Goal: Information Seeking & Learning: Learn about a topic

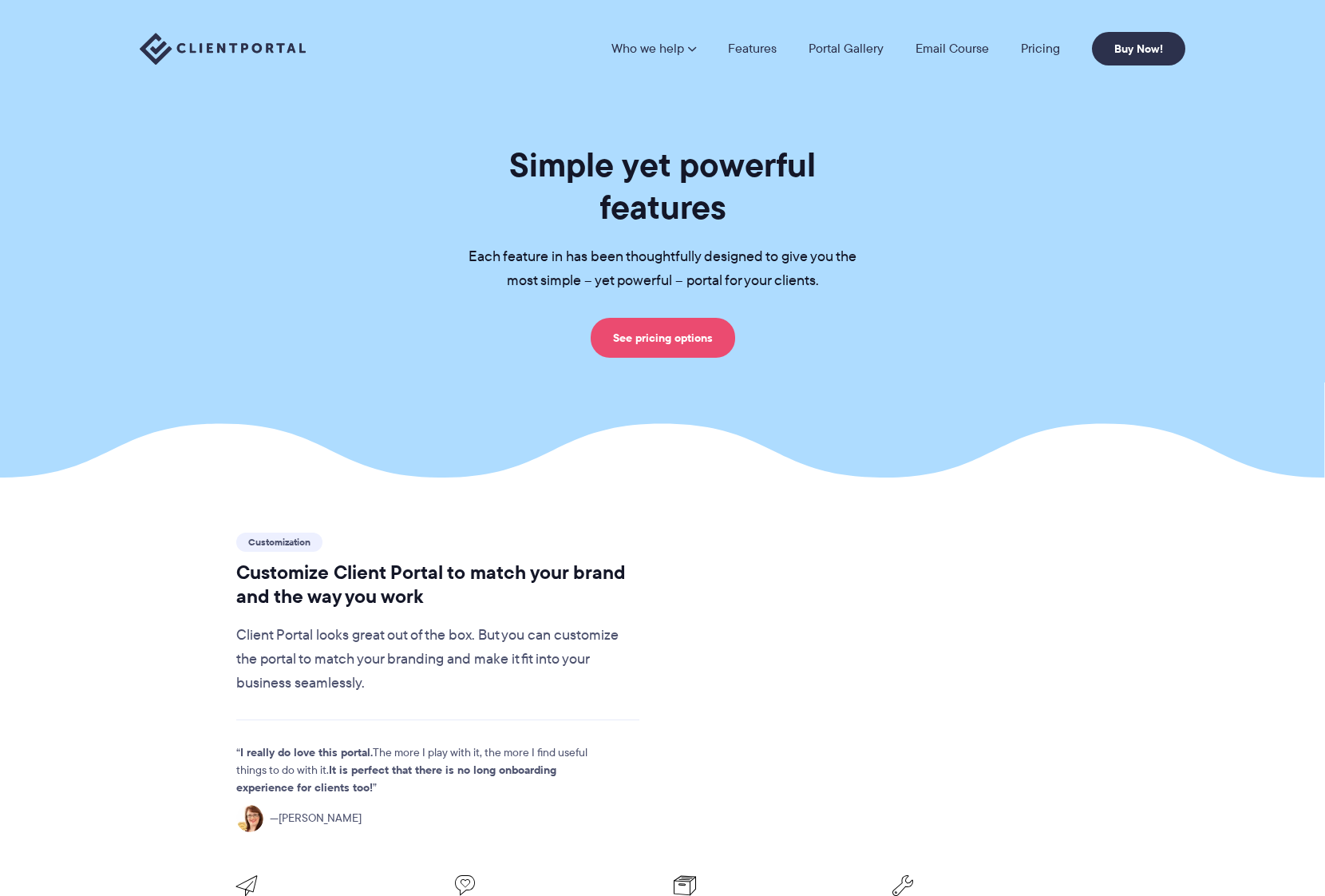
click at [675, 318] on link "See pricing options" at bounding box center [662, 337] width 144 height 40
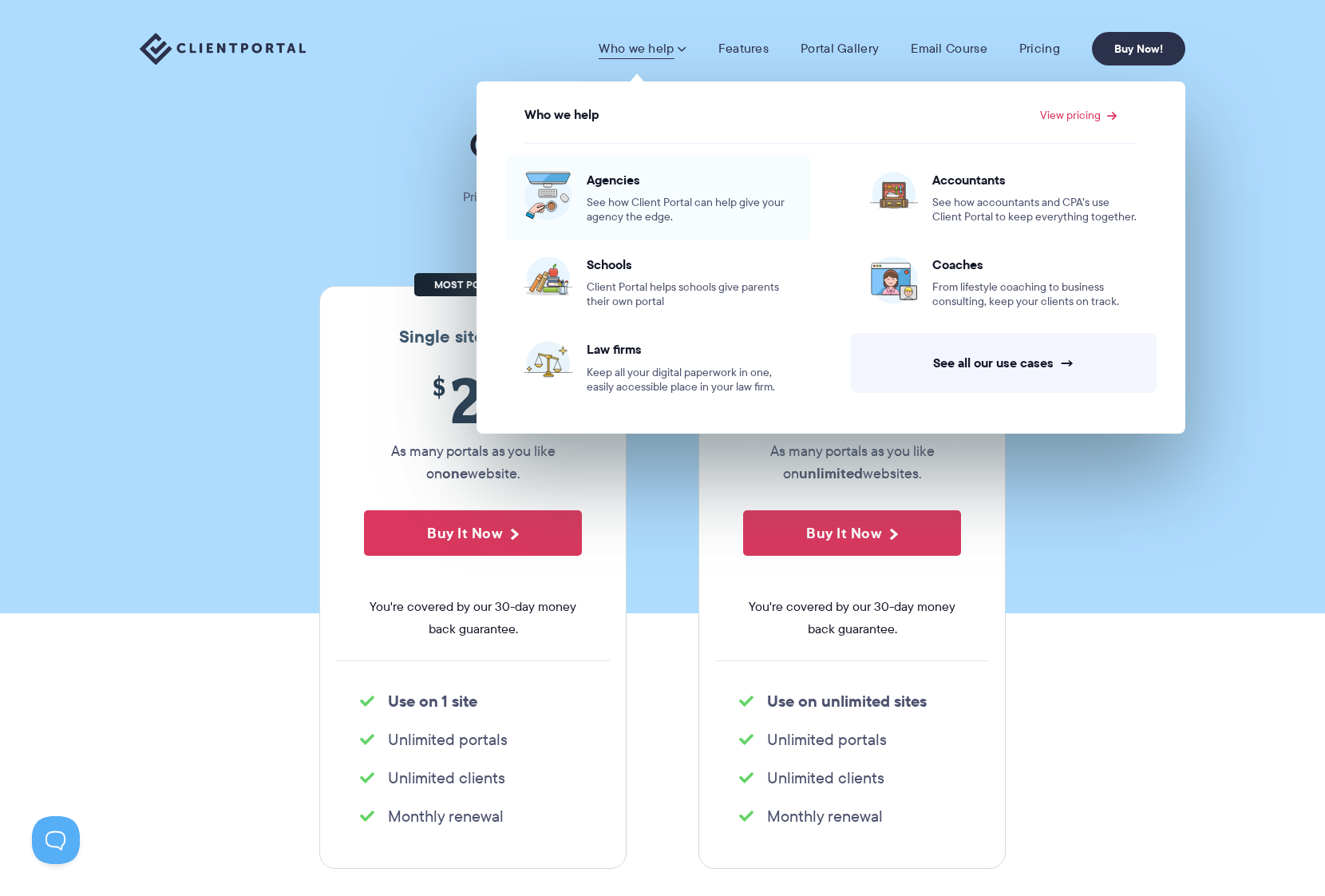
click at [590, 211] on span "See how Client Portal can help give your agency the edge." at bounding box center [689, 210] width 205 height 29
